Goal: Book appointment/travel/reservation

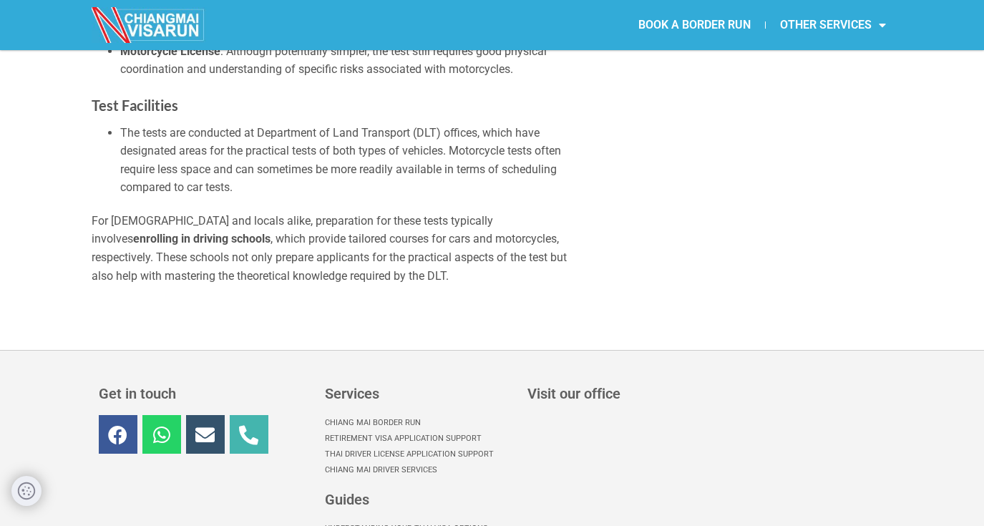
scroll to position [4925, 0]
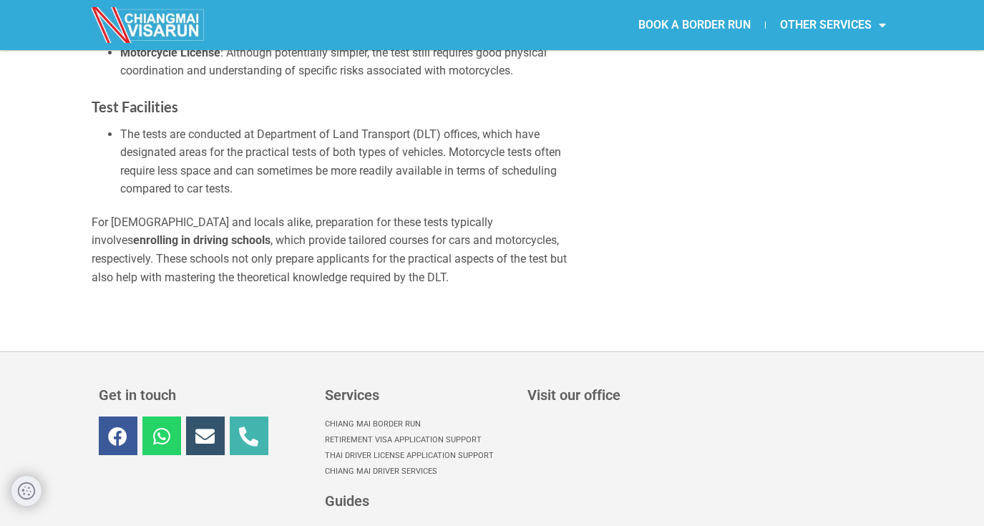
click at [699, 21] on link "BOOK A BORDER RUN" at bounding box center [694, 25] width 141 height 33
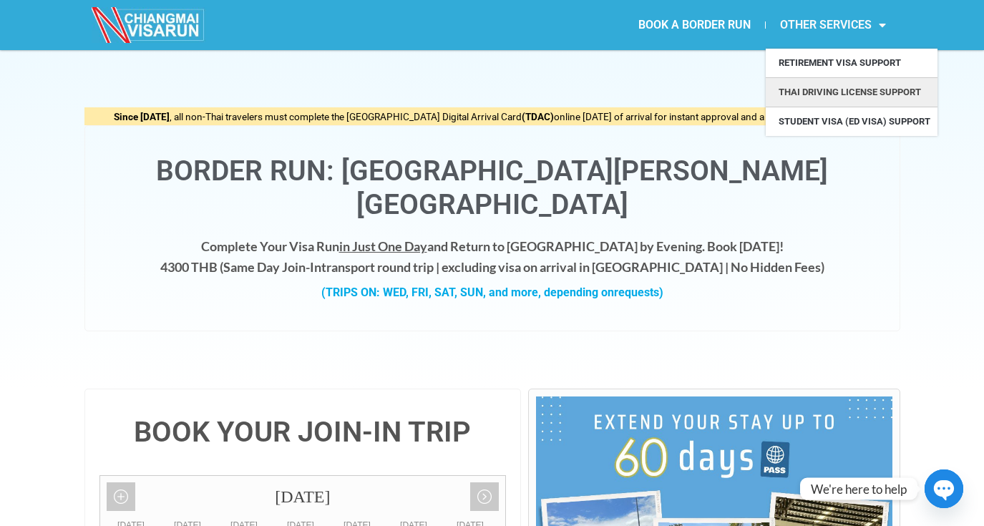
click at [823, 90] on link "Thai Driving License Support" at bounding box center [852, 92] width 172 height 29
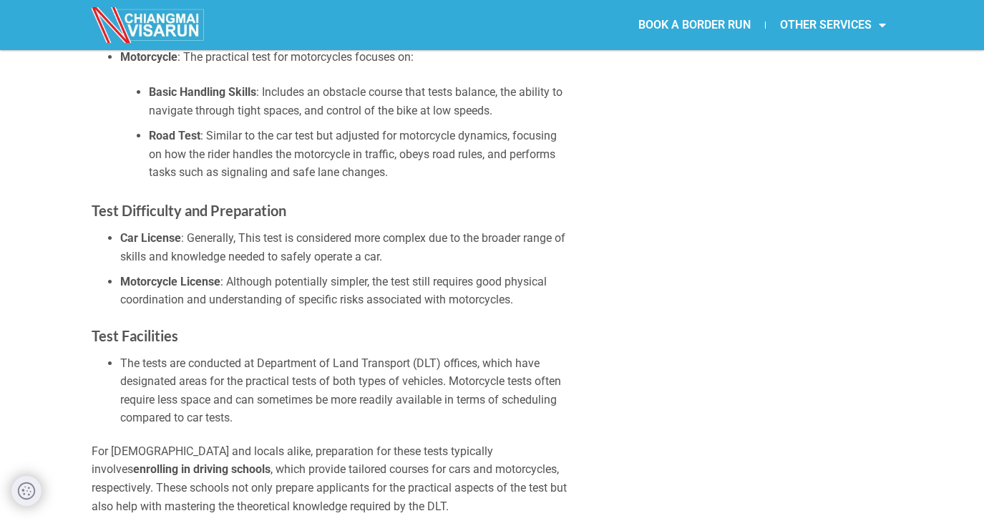
scroll to position [4719, 0]
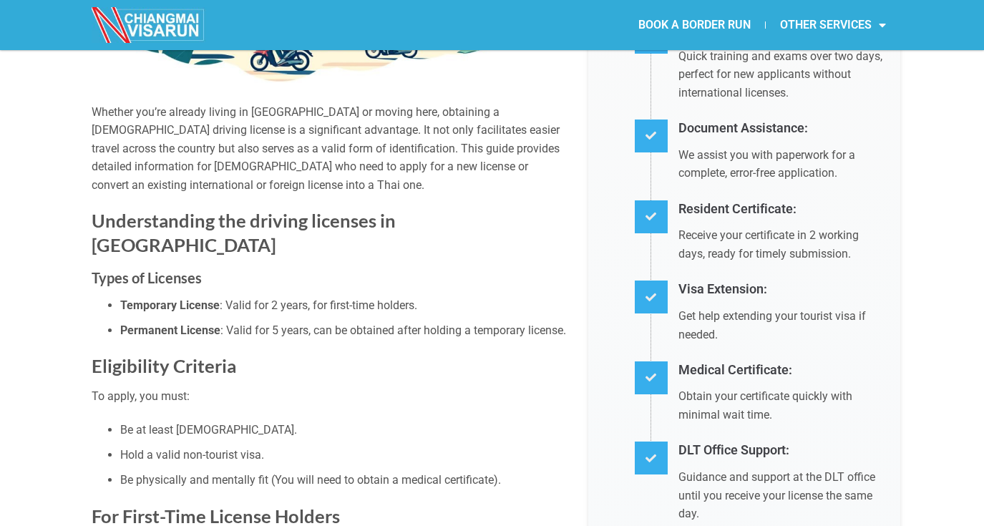
scroll to position [0, 0]
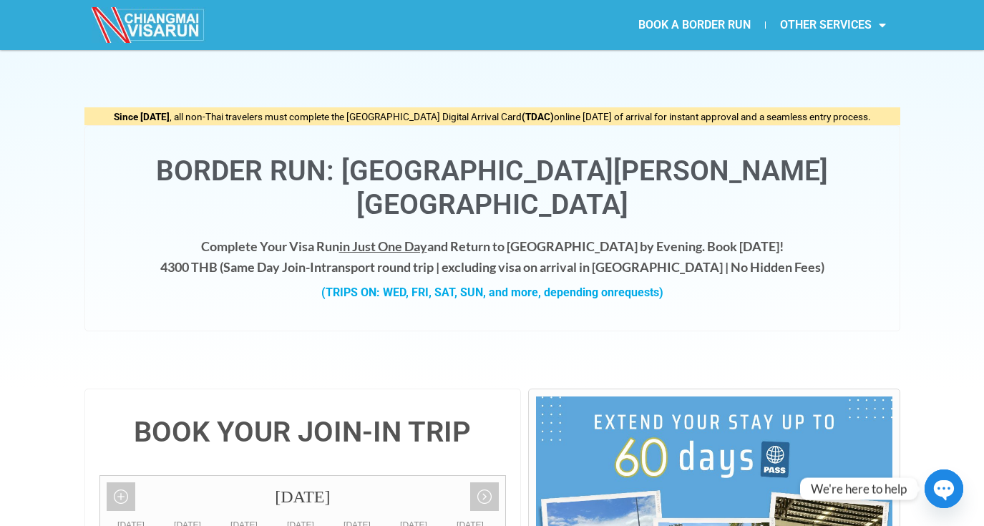
click at [157, 21] on img at bounding box center [149, 25] width 114 height 36
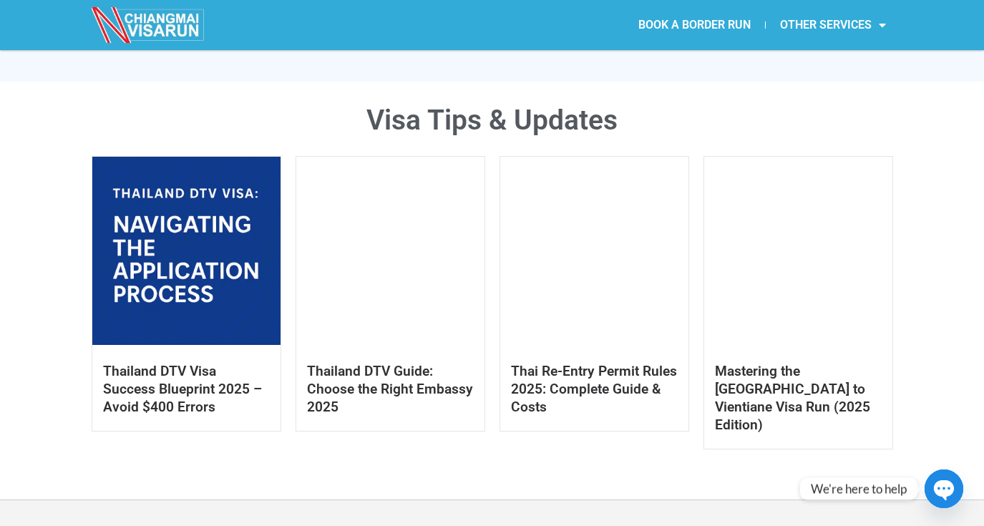
scroll to position [653, 0]
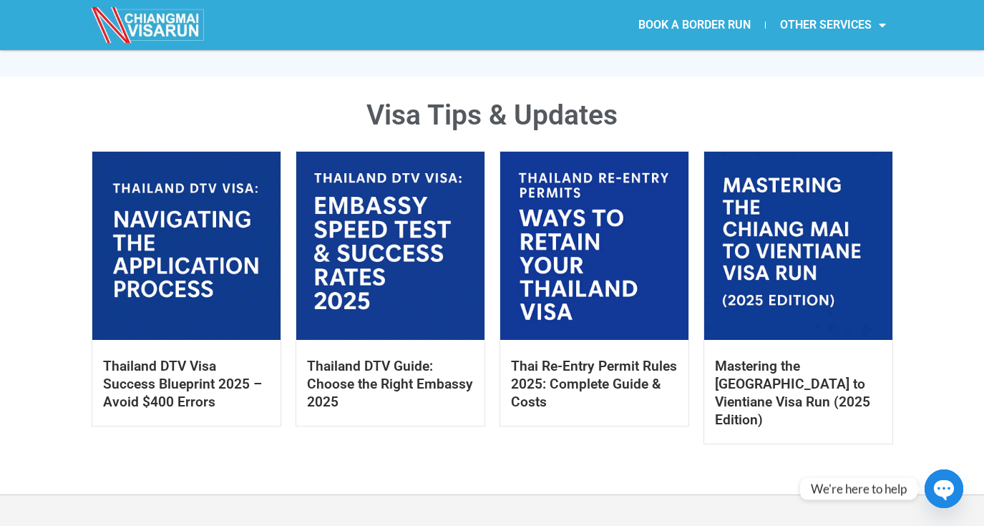
click at [797, 249] on link at bounding box center [798, 246] width 188 height 188
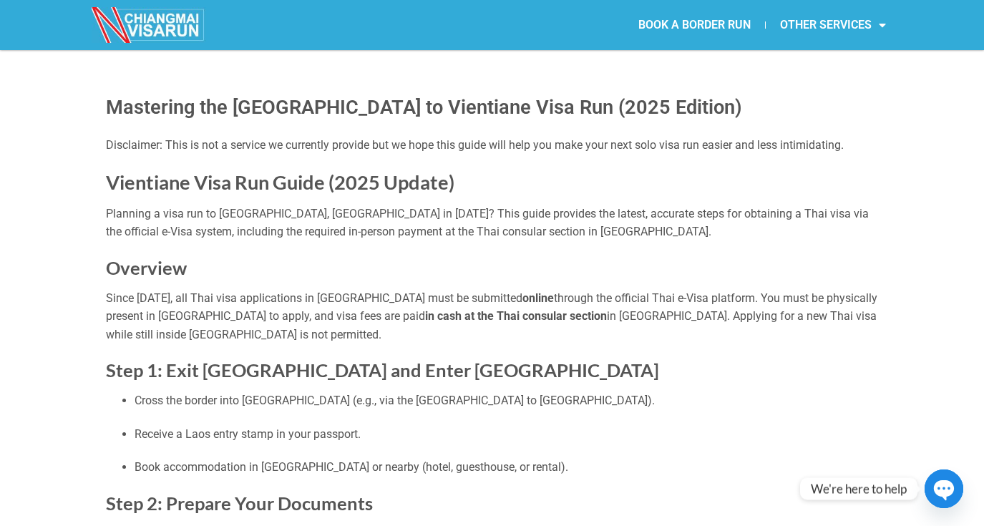
click at [160, 21] on img at bounding box center [149, 25] width 114 height 36
